Goal: Transaction & Acquisition: Subscribe to service/newsletter

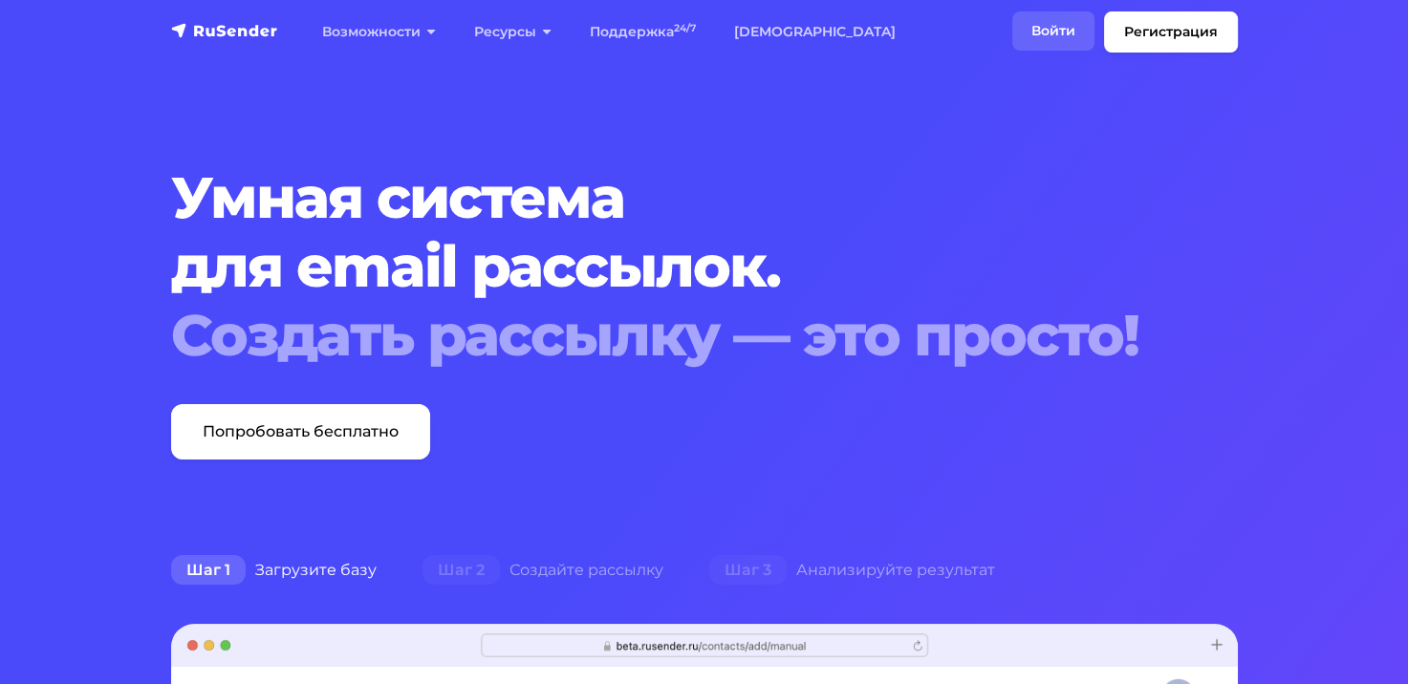
click at [1056, 32] on link "Войти" at bounding box center [1053, 30] width 82 height 39
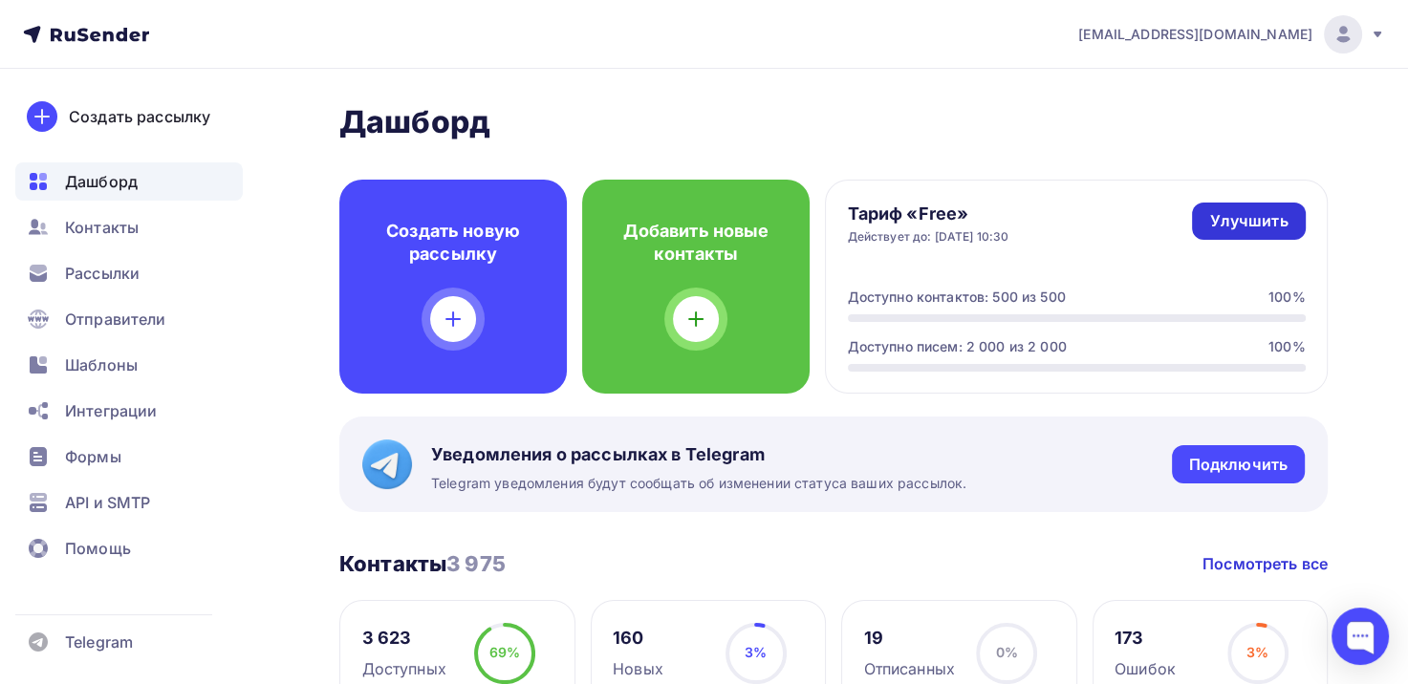
click at [1284, 224] on div "Улучшить" at bounding box center [1248, 221] width 78 height 22
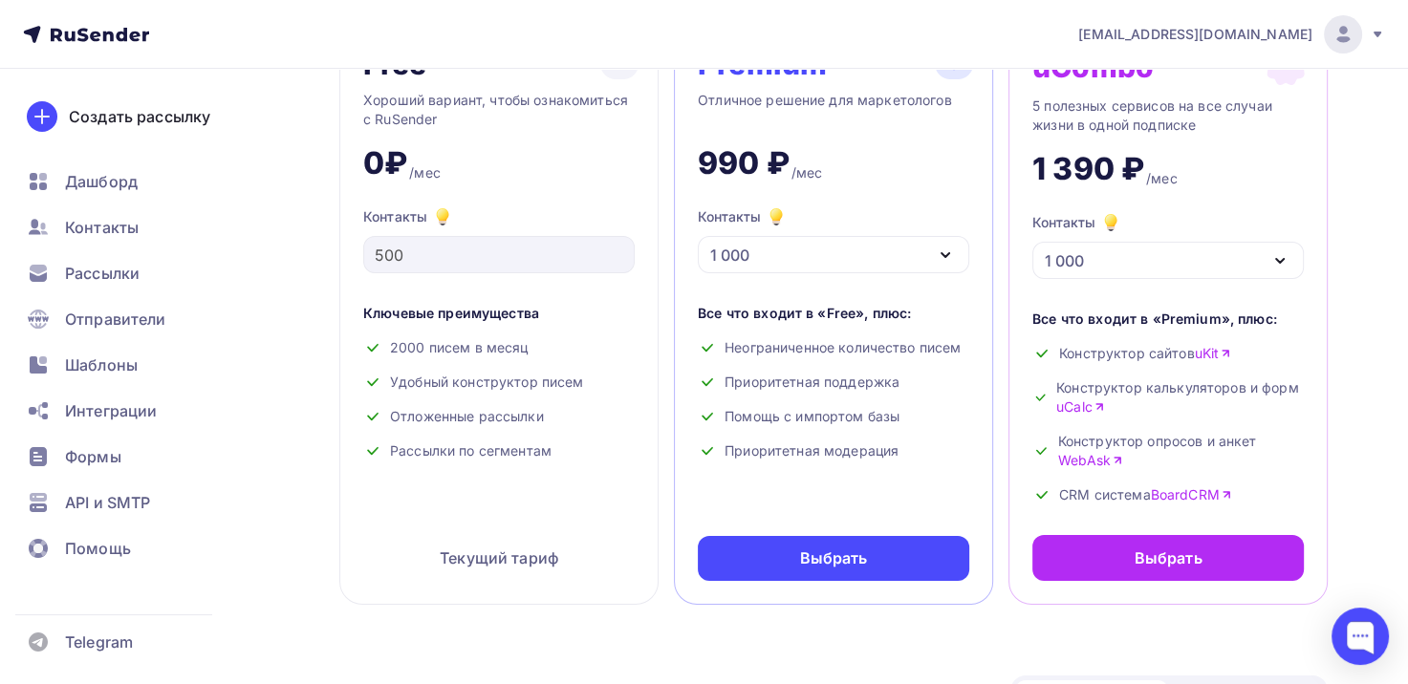
scroll to position [191, 0]
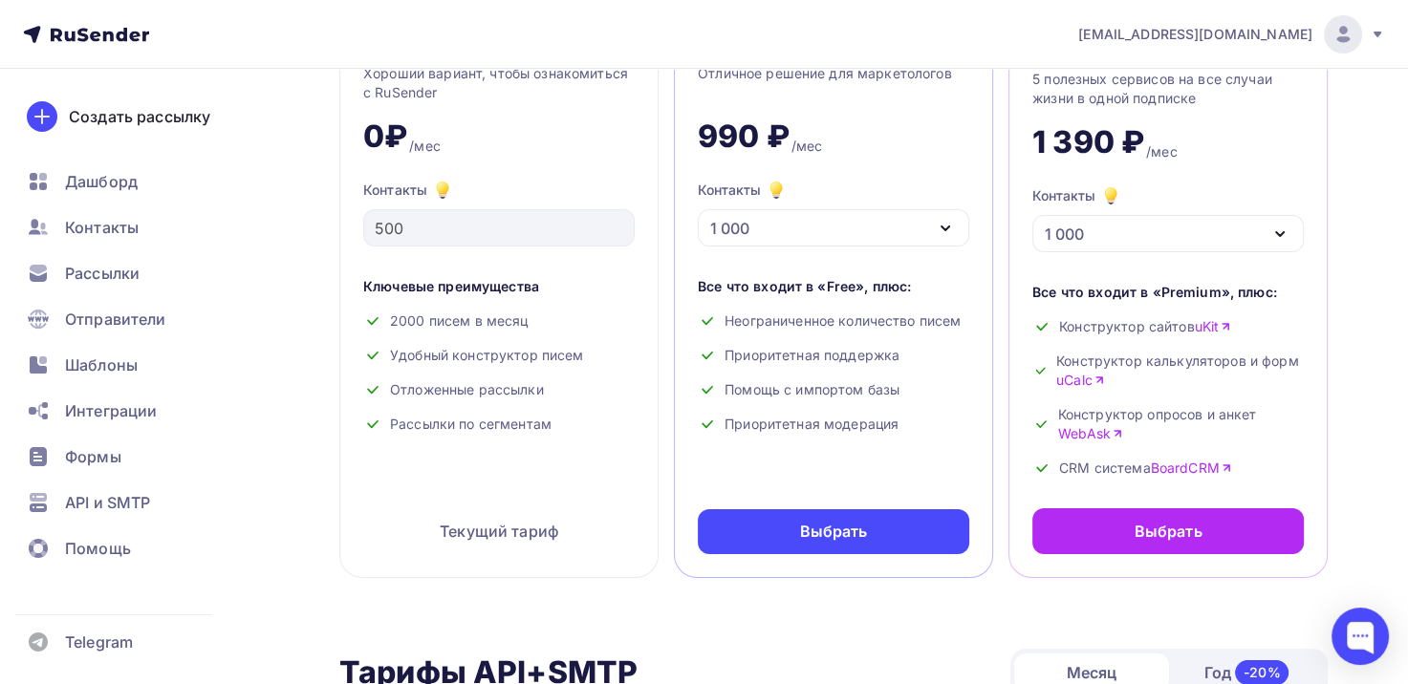
click at [952, 212] on div "1 000" at bounding box center [833, 227] width 271 height 37
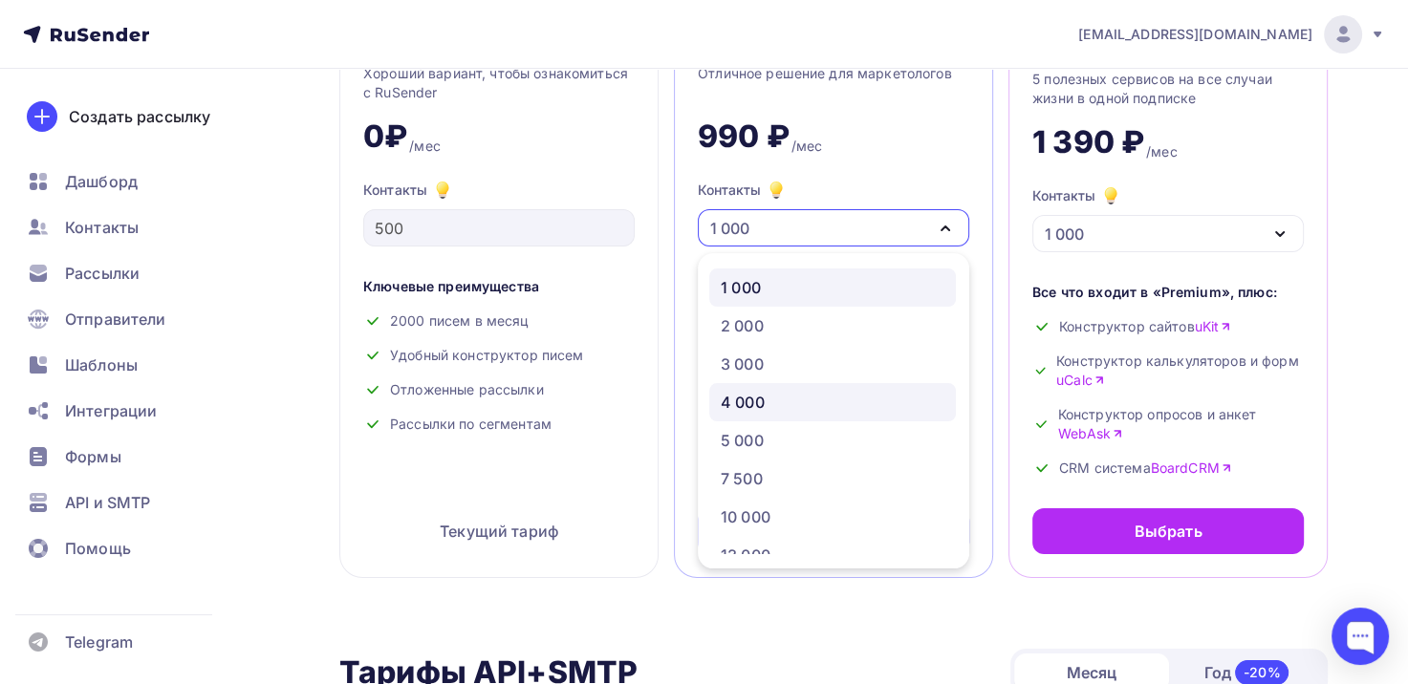
click at [798, 401] on div "4 000" at bounding box center [833, 402] width 224 height 23
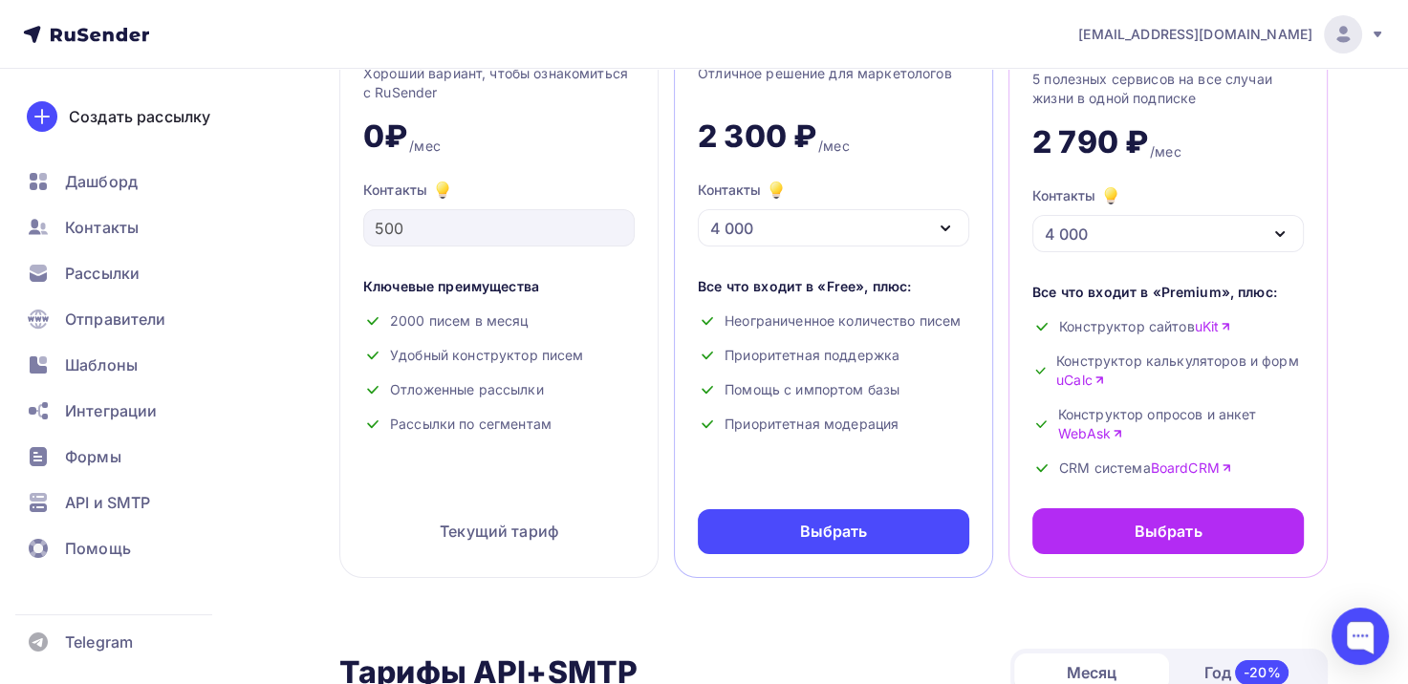
click at [1167, 466] on link "BoardCRM" at bounding box center [1191, 468] width 81 height 19
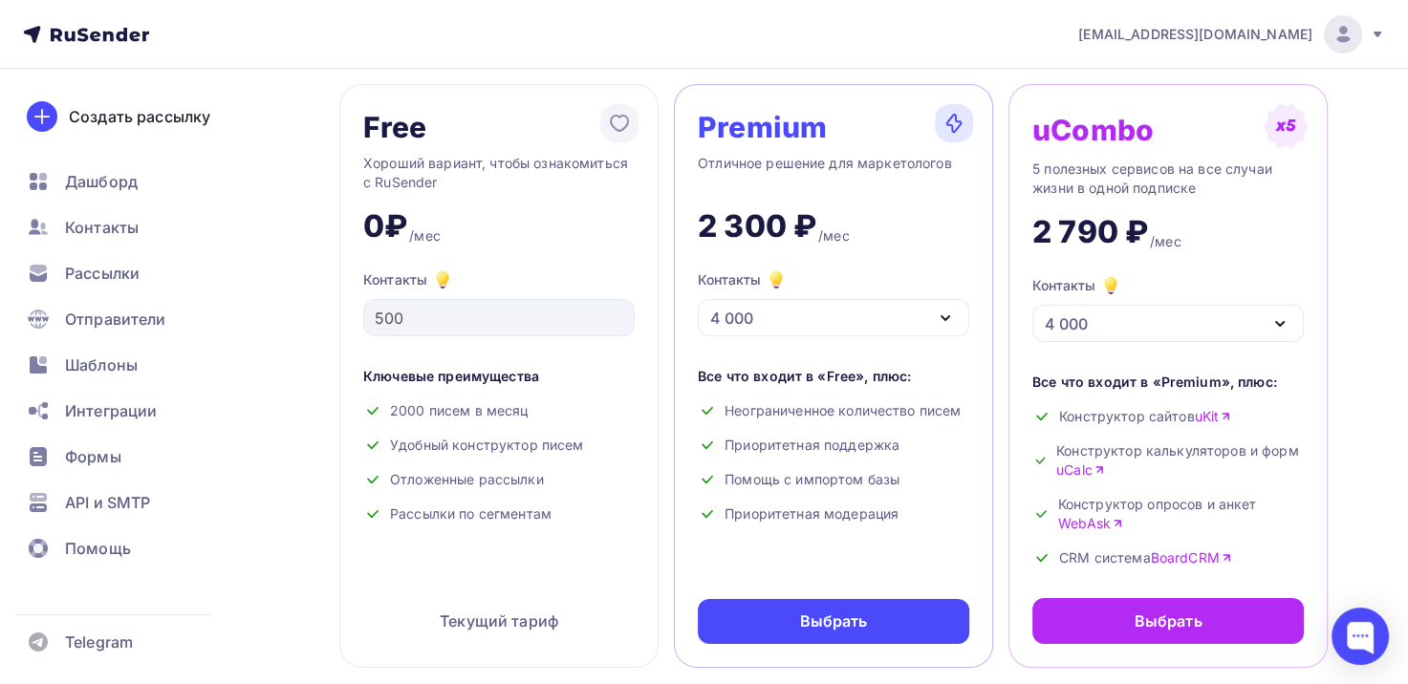
scroll to position [0, 0]
